Goal: Transaction & Acquisition: Purchase product/service

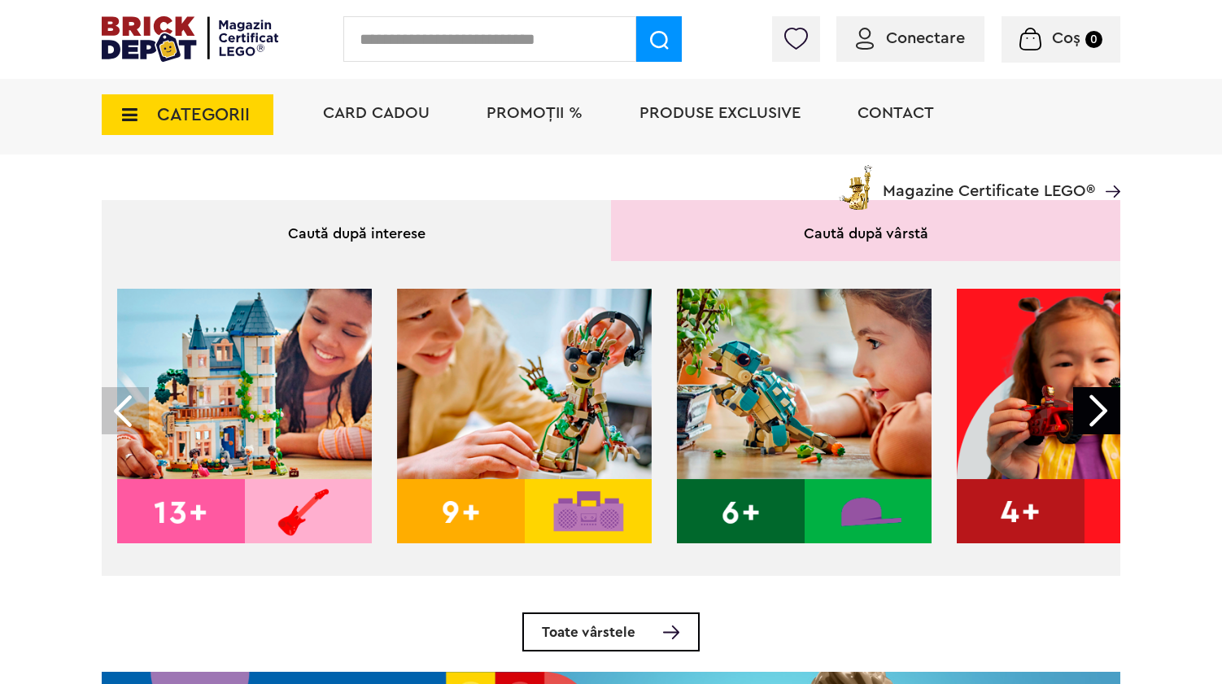
scroll to position [351, 0]
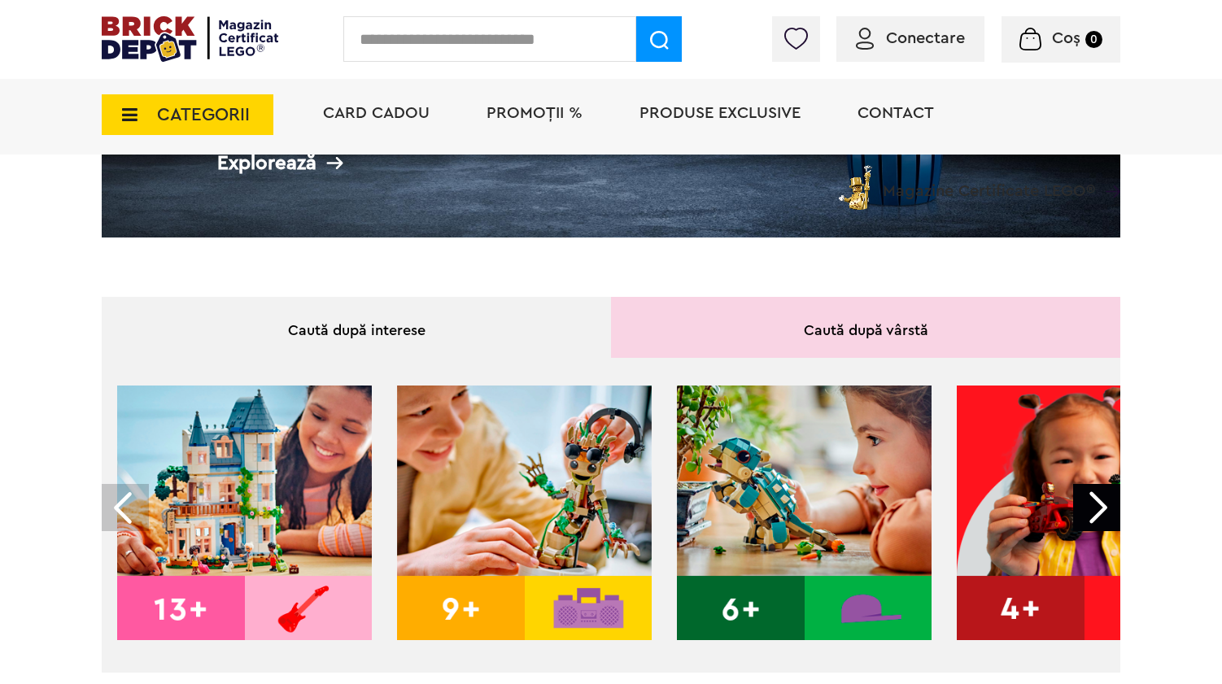
click at [215, 107] on span "CATEGORII" at bounding box center [203, 115] width 93 height 18
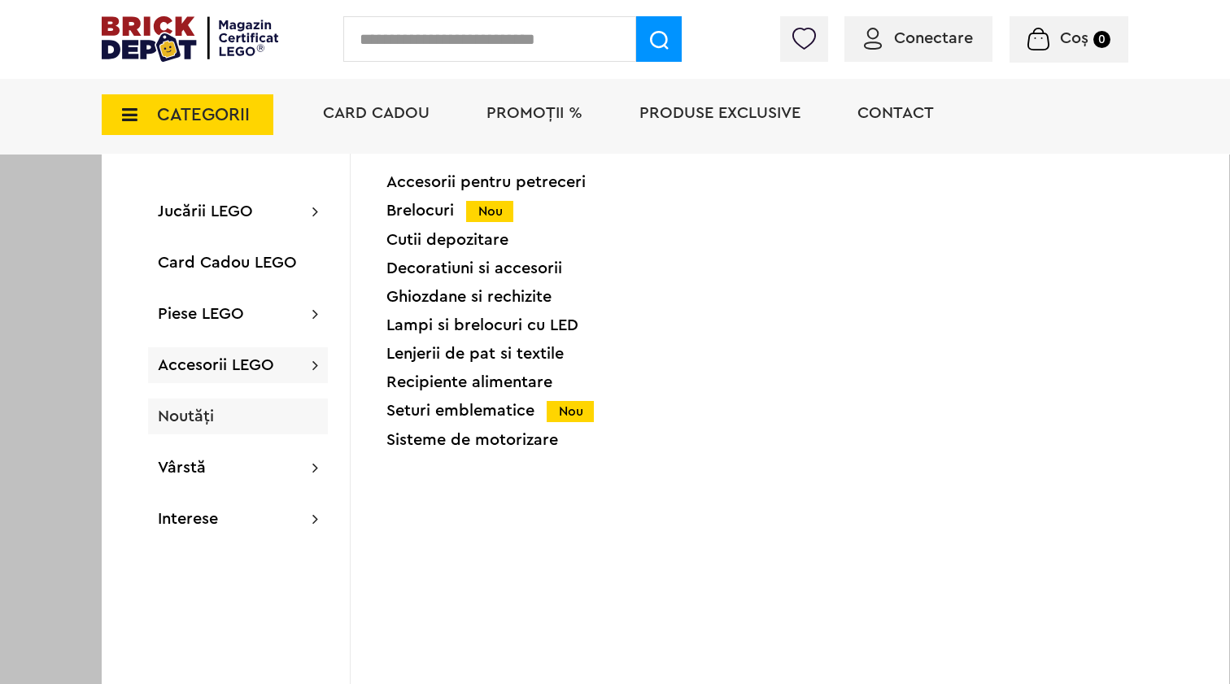
click at [226, 419] on div "Noutăți" at bounding box center [238, 417] width 180 height 36
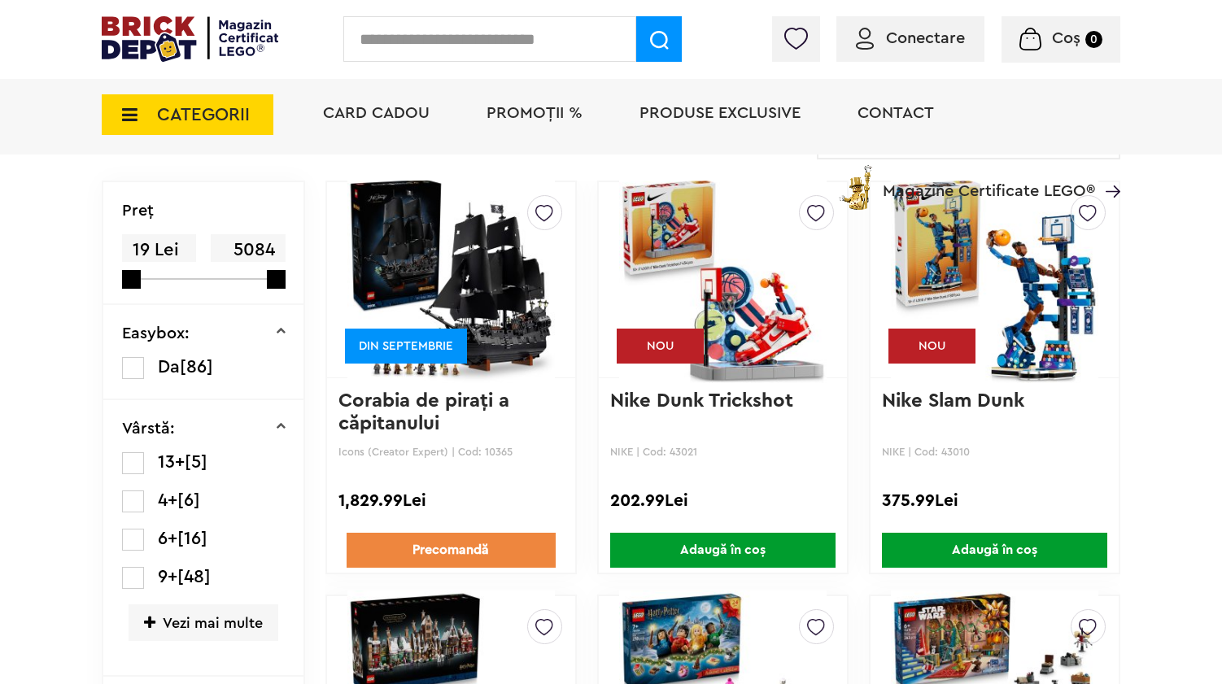
scroll to position [372, 0]
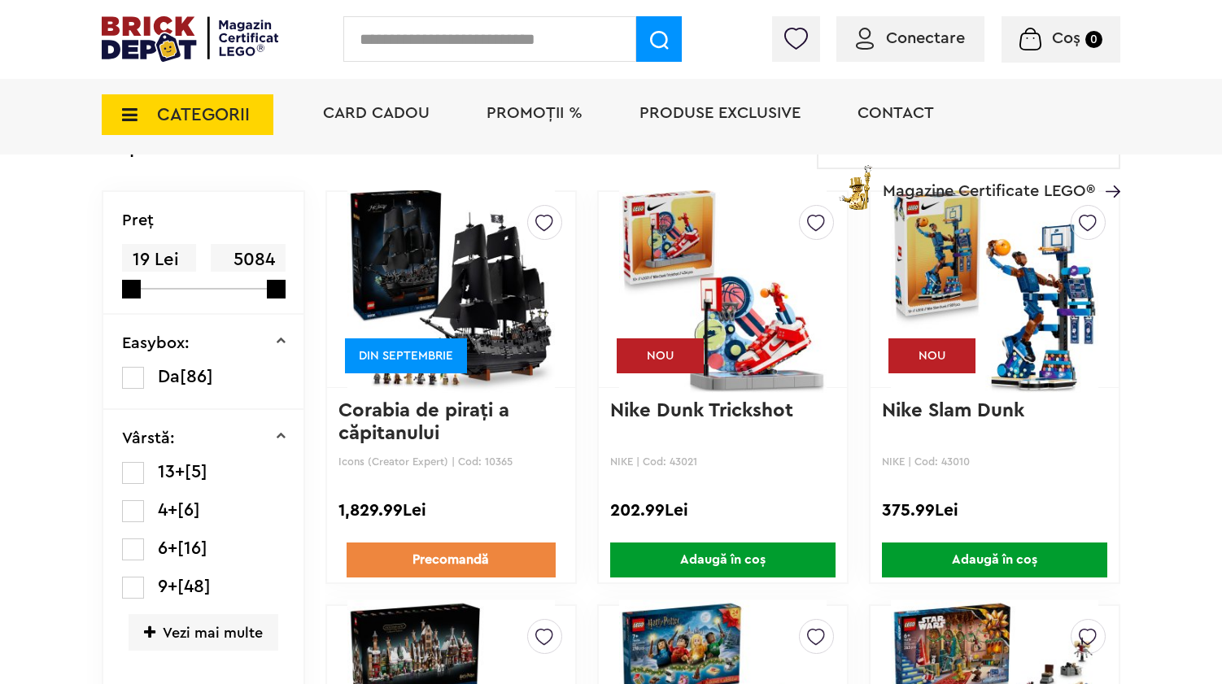
click at [482, 273] on img at bounding box center [450, 290] width 207 height 228
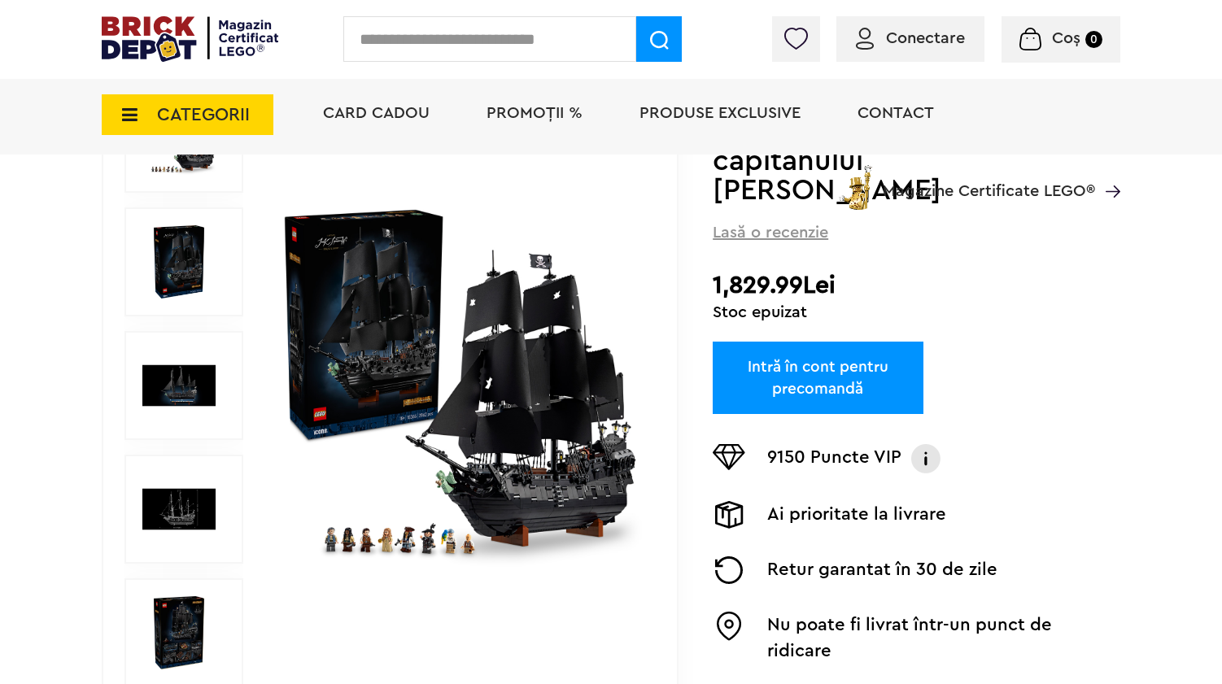
scroll to position [242, 0]
click at [448, 456] on img at bounding box center [460, 385] width 363 height 363
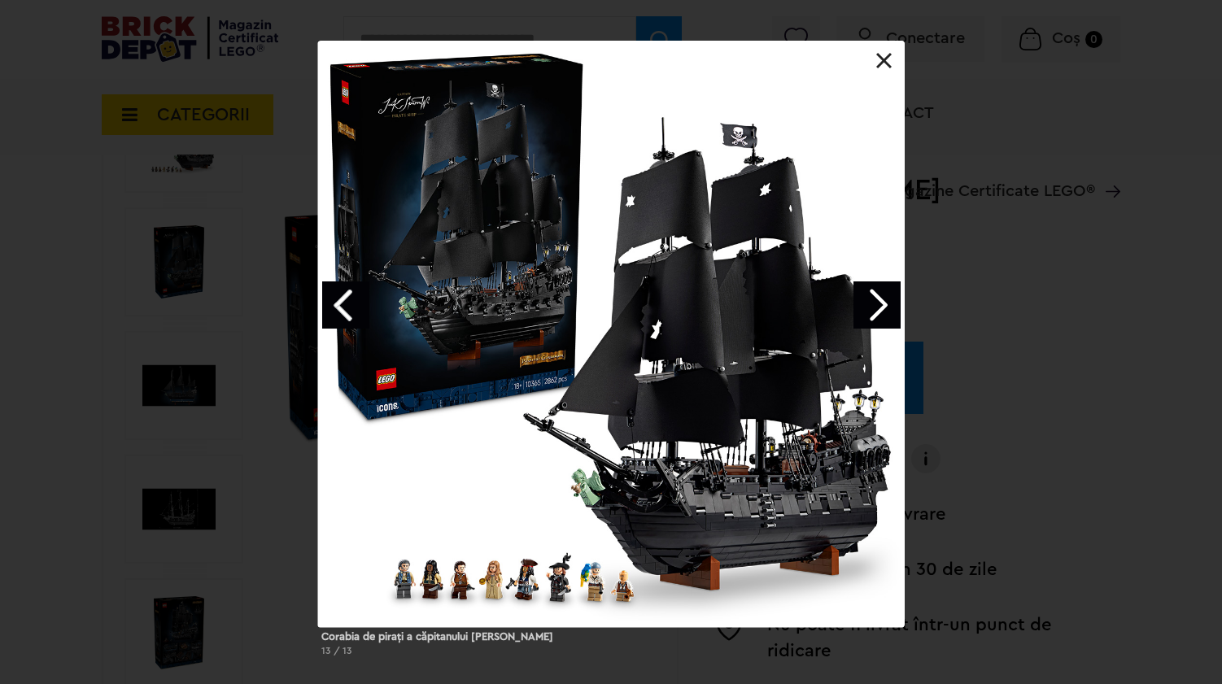
click at [879, 299] on link "Next image" at bounding box center [876, 304] width 47 height 47
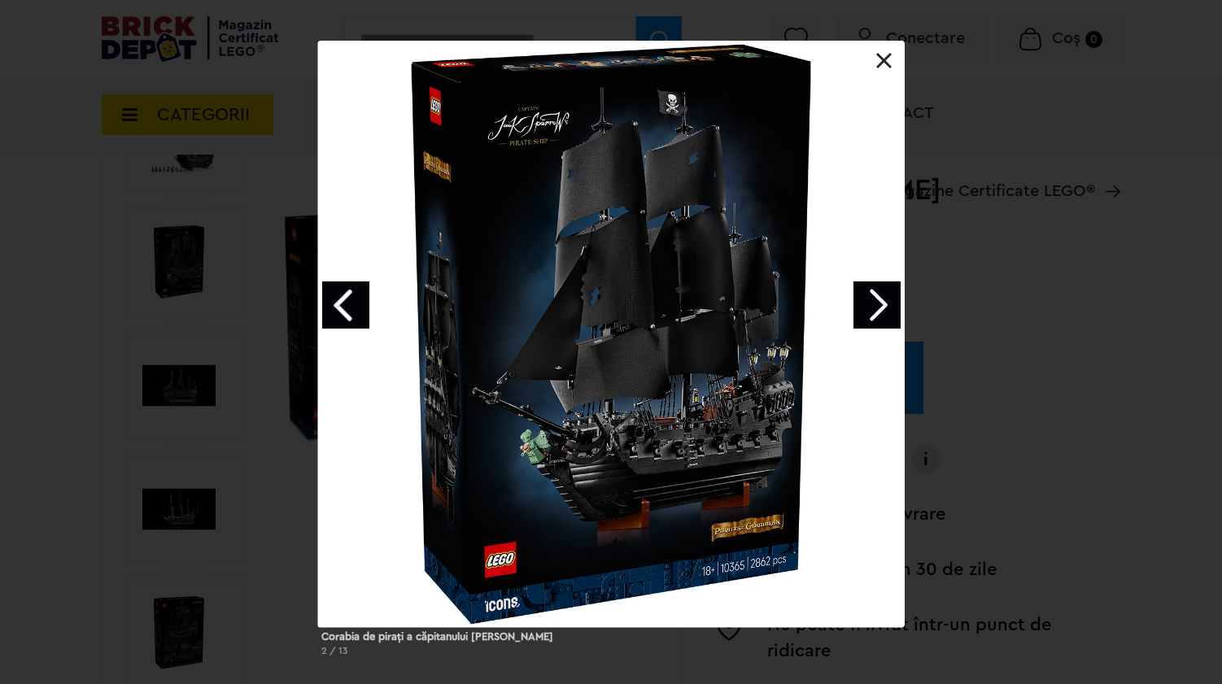
click at [879, 299] on link "Next image" at bounding box center [876, 304] width 47 height 47
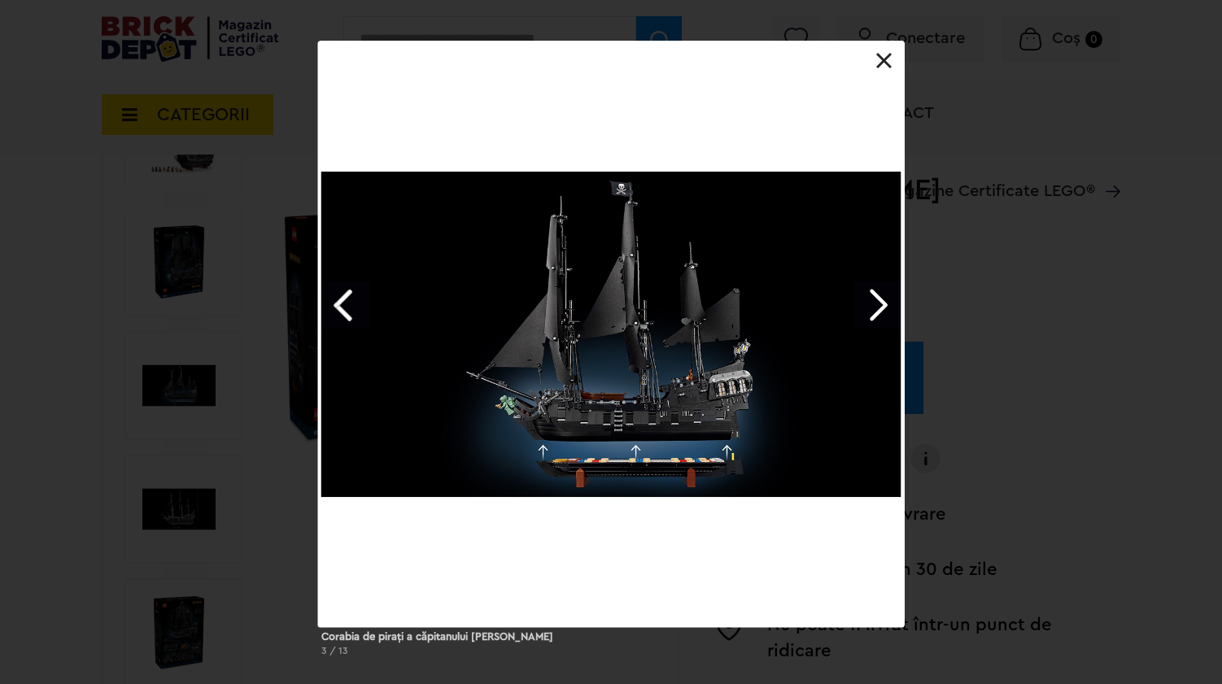
click at [879, 299] on link "Next image" at bounding box center [876, 304] width 47 height 47
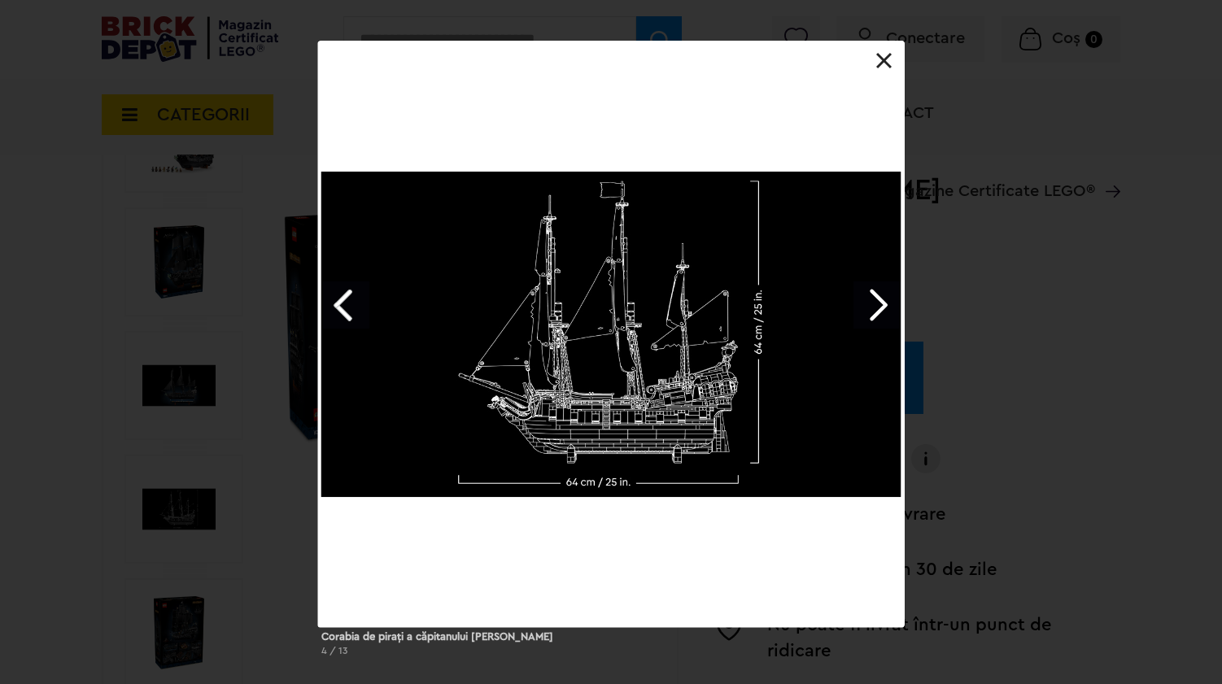
click at [879, 299] on link "Next image" at bounding box center [876, 304] width 47 height 47
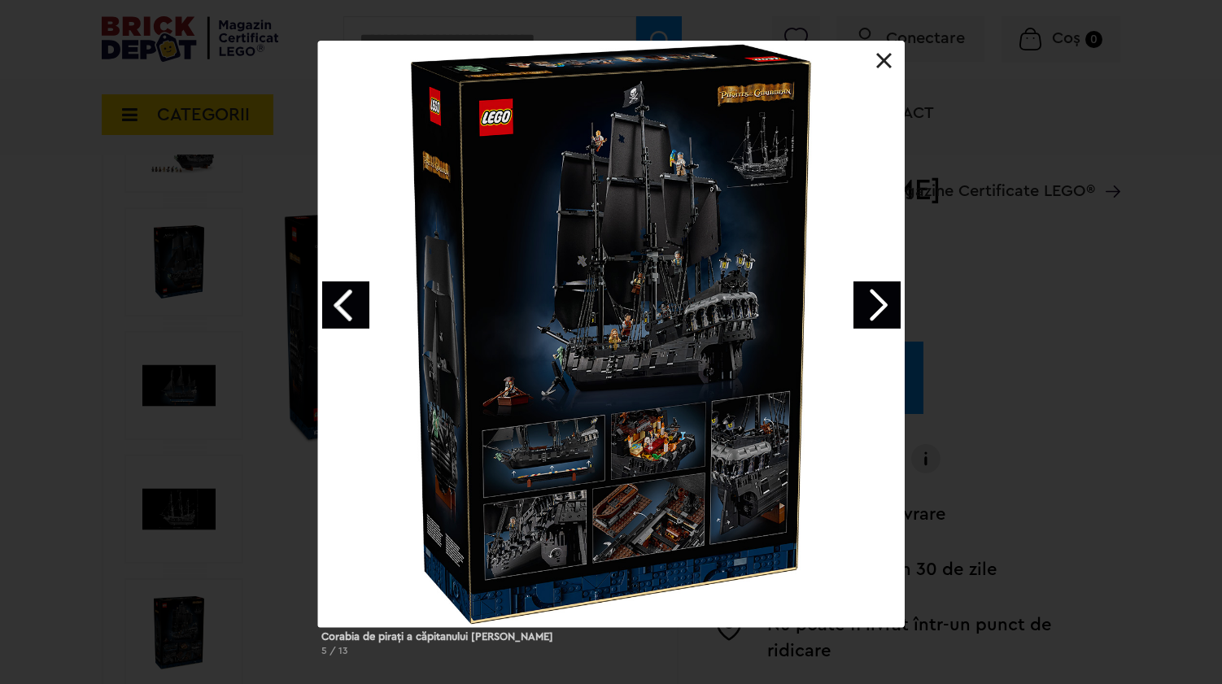
click at [874, 312] on link "Next image" at bounding box center [876, 304] width 47 height 47
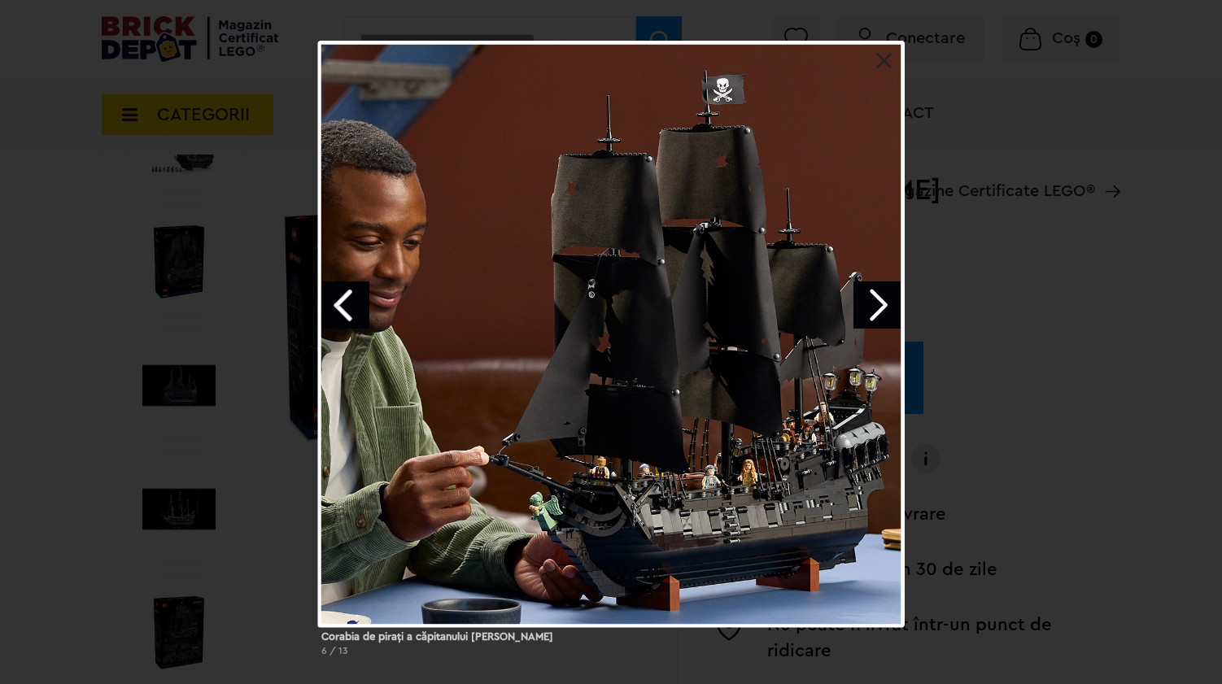
click at [888, 61] on link at bounding box center [884, 61] width 16 height 16
